Goal: Transaction & Acquisition: Obtain resource

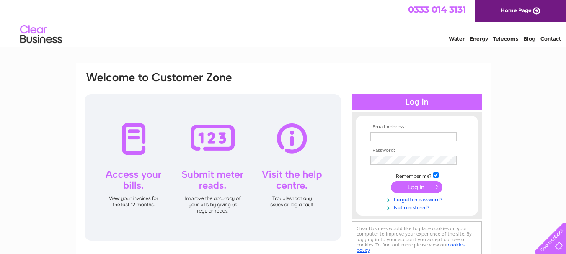
click at [407, 136] on input "text" at bounding box center [413, 136] width 86 height 9
type input "a"
type input "stonesc.secretary@gmail.com"
click at [401, 187] on input "submit" at bounding box center [417, 187] width 52 height 12
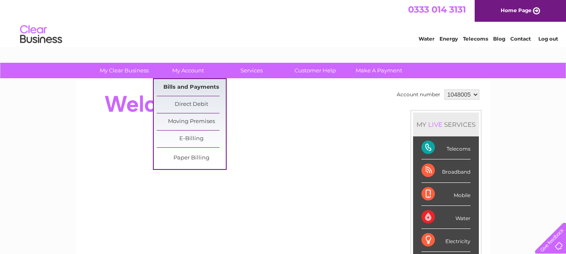
click at [190, 87] on link "Bills and Payments" at bounding box center [191, 87] width 69 height 17
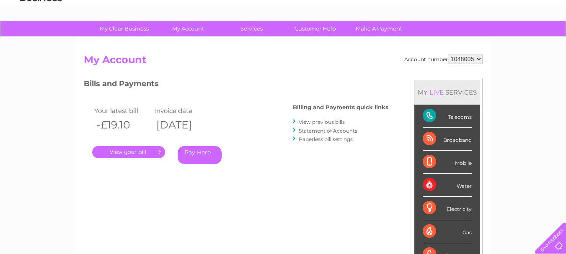
scroll to position [84, 0]
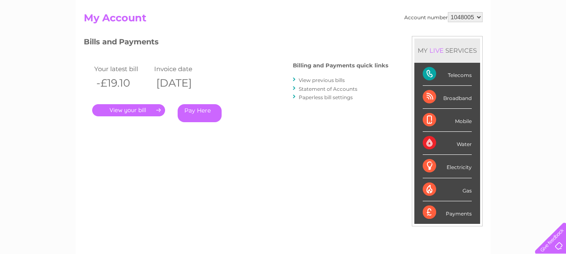
click at [316, 89] on link "Statement of Accounts" at bounding box center [328, 89] width 59 height 6
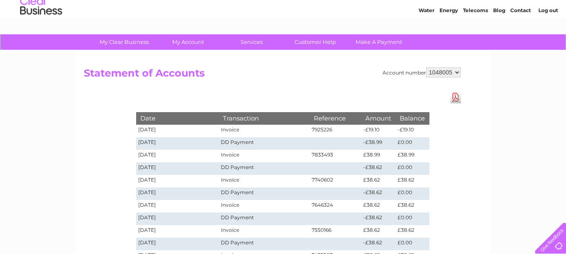
scroll to position [42, 0]
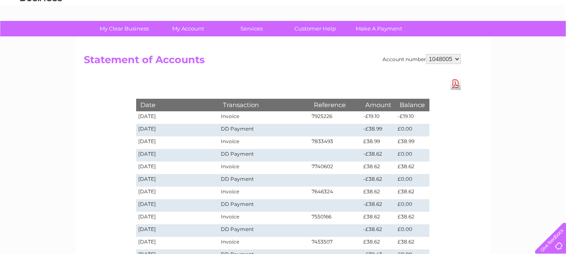
click at [229, 116] on td "Invoice" at bounding box center [264, 117] width 90 height 13
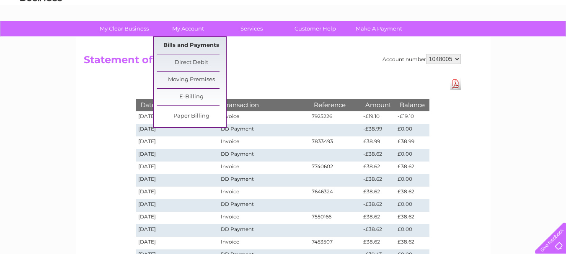
click at [186, 44] on link "Bills and Payments" at bounding box center [191, 45] width 69 height 17
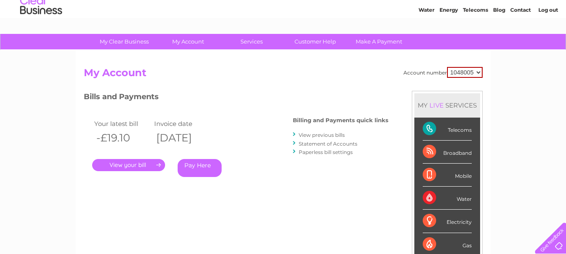
scroll to position [42, 0]
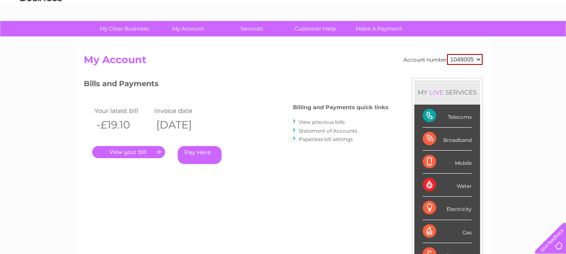
click at [142, 151] on link "." at bounding box center [128, 152] width 73 height 12
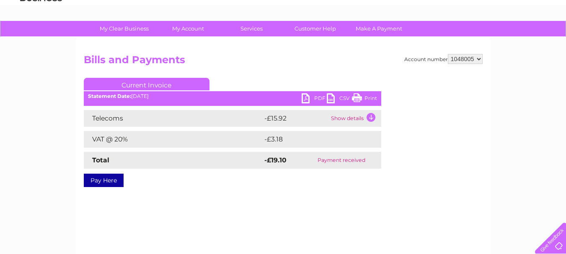
scroll to position [84, 0]
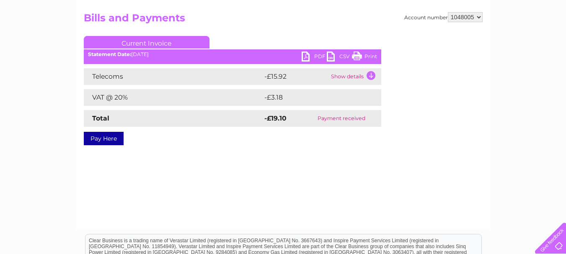
click at [309, 57] on link "PDF" at bounding box center [314, 58] width 25 height 12
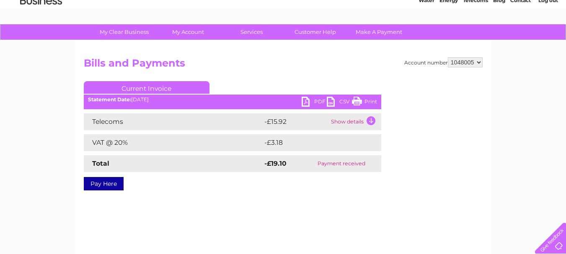
scroll to position [0, 0]
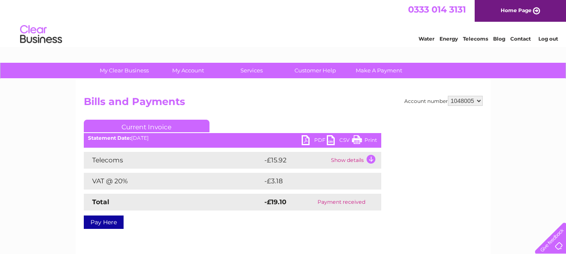
click at [545, 38] on link "Log out" at bounding box center [548, 39] width 20 height 6
